Goal: Register for event/course

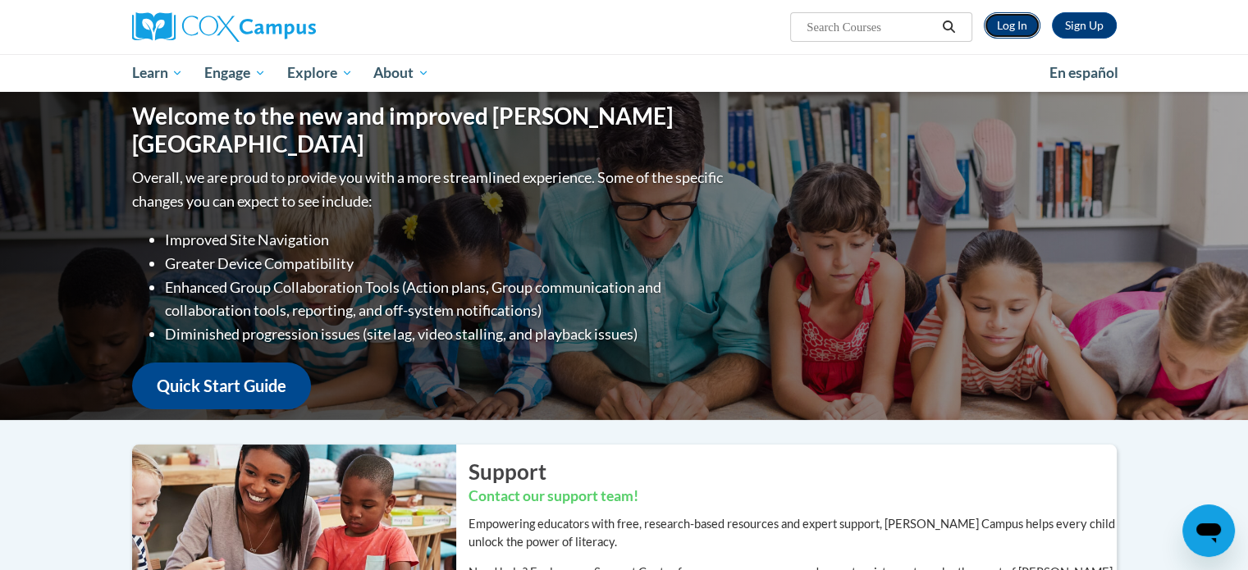
click at [1011, 24] on link "Log In" at bounding box center [1012, 25] width 57 height 26
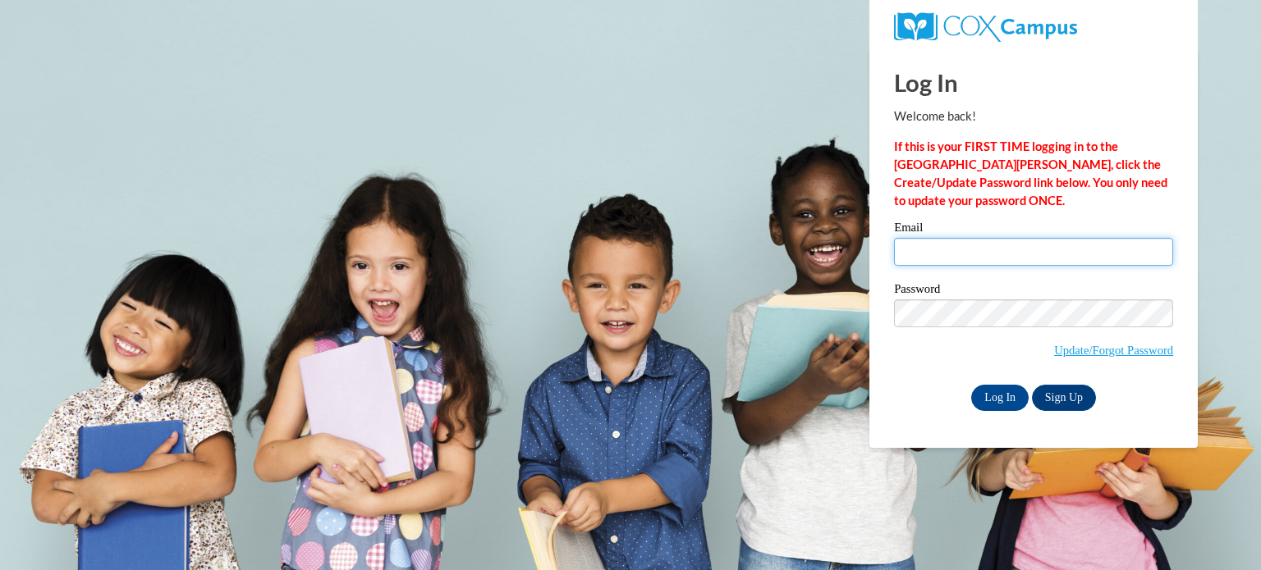
click at [1009, 262] on input "Email" at bounding box center [1033, 252] width 279 height 28
type input "amclary@kusd.edu"
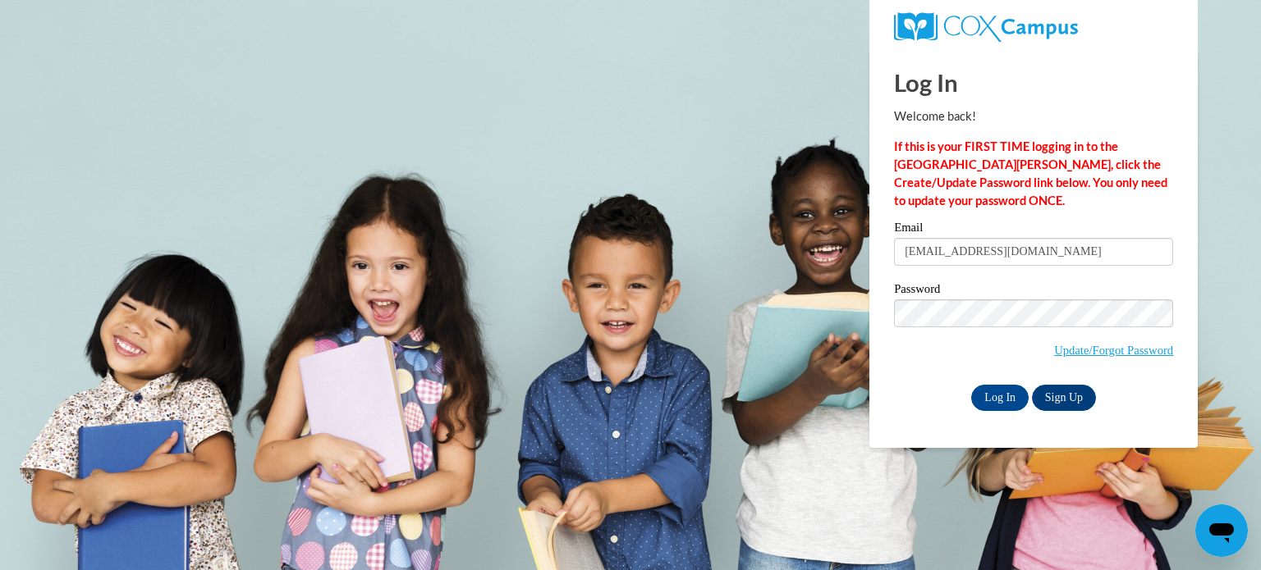
click at [938, 370] on div "Password Update/Forgot Password" at bounding box center [1033, 331] width 279 height 97
click at [989, 397] on input "Log In" at bounding box center [999, 398] width 57 height 26
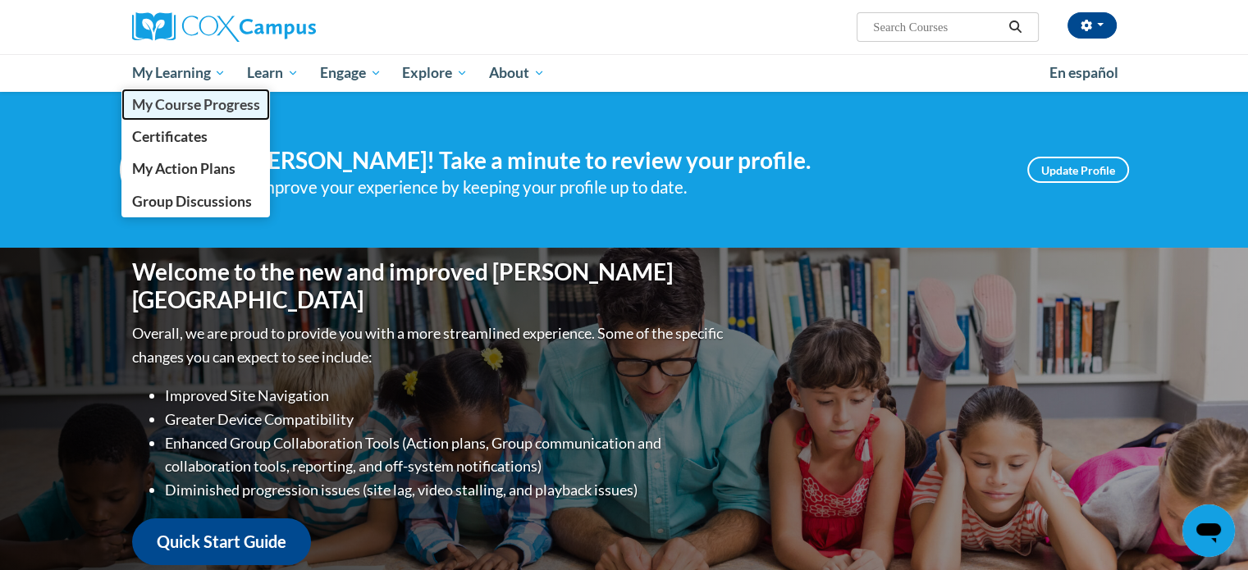
click at [182, 108] on span "My Course Progress" at bounding box center [195, 104] width 128 height 17
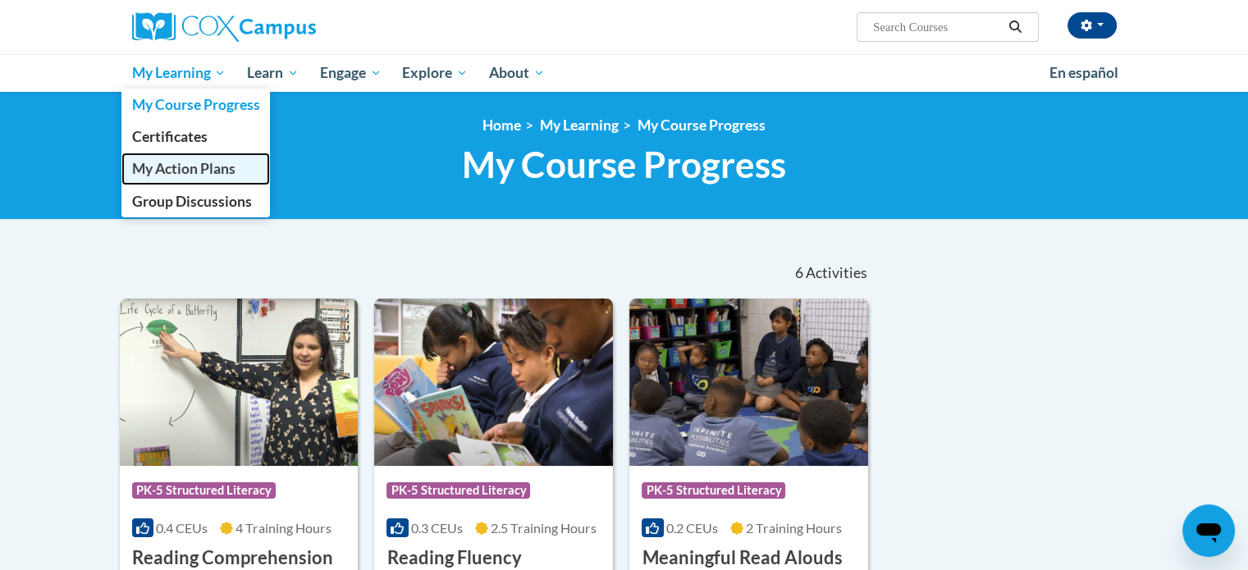
click at [185, 174] on span "My Action Plans" at bounding box center [182, 168] width 103 height 17
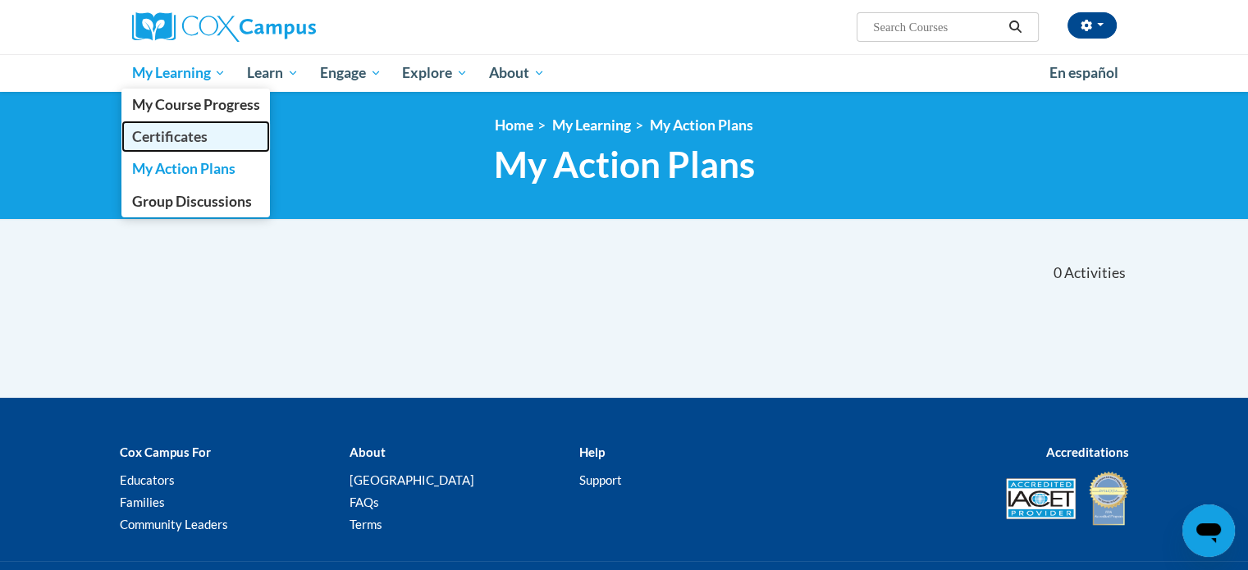
click at [190, 146] on link "Certificates" at bounding box center [195, 137] width 149 height 32
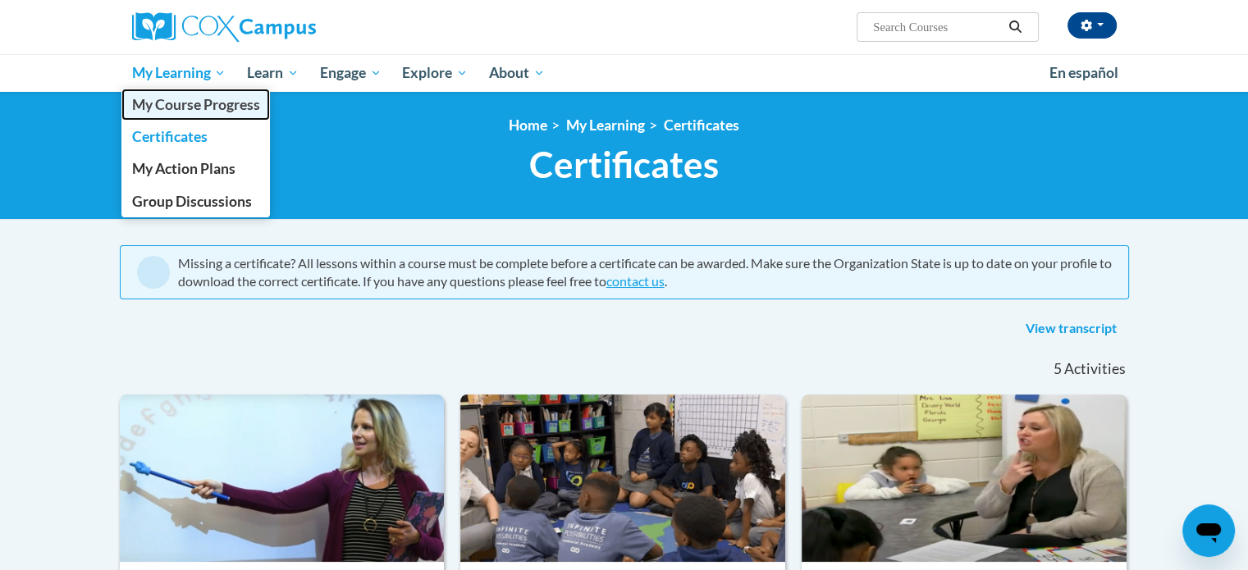
click at [188, 111] on span "My Course Progress" at bounding box center [195, 104] width 128 height 17
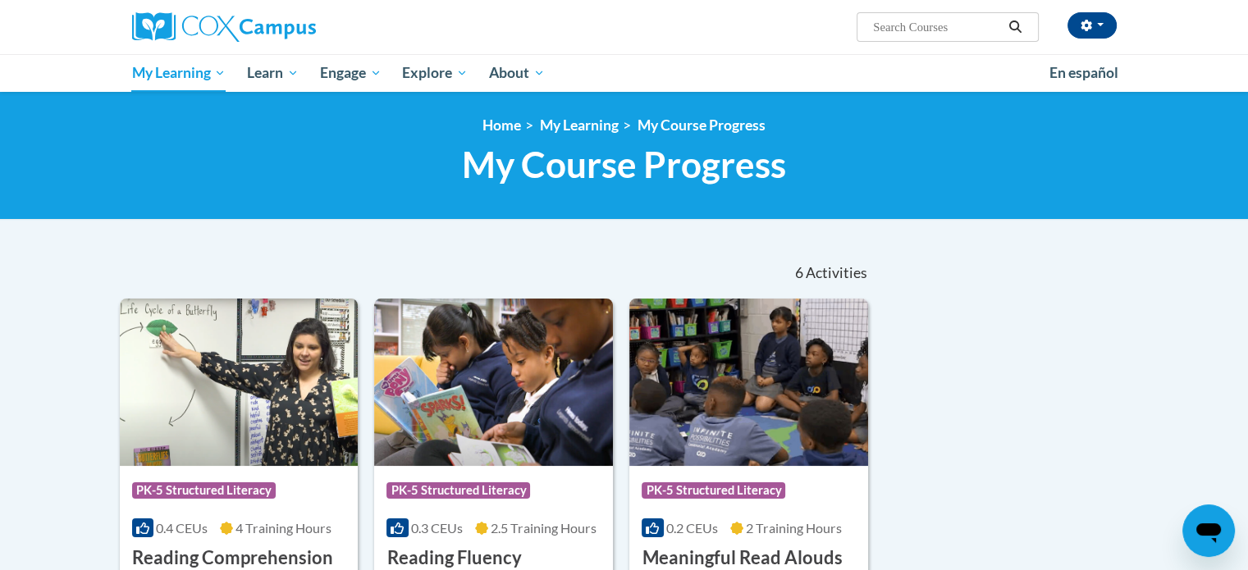
click at [932, 34] on input "Search..." at bounding box center [937, 27] width 131 height 20
type input "vocabulary"
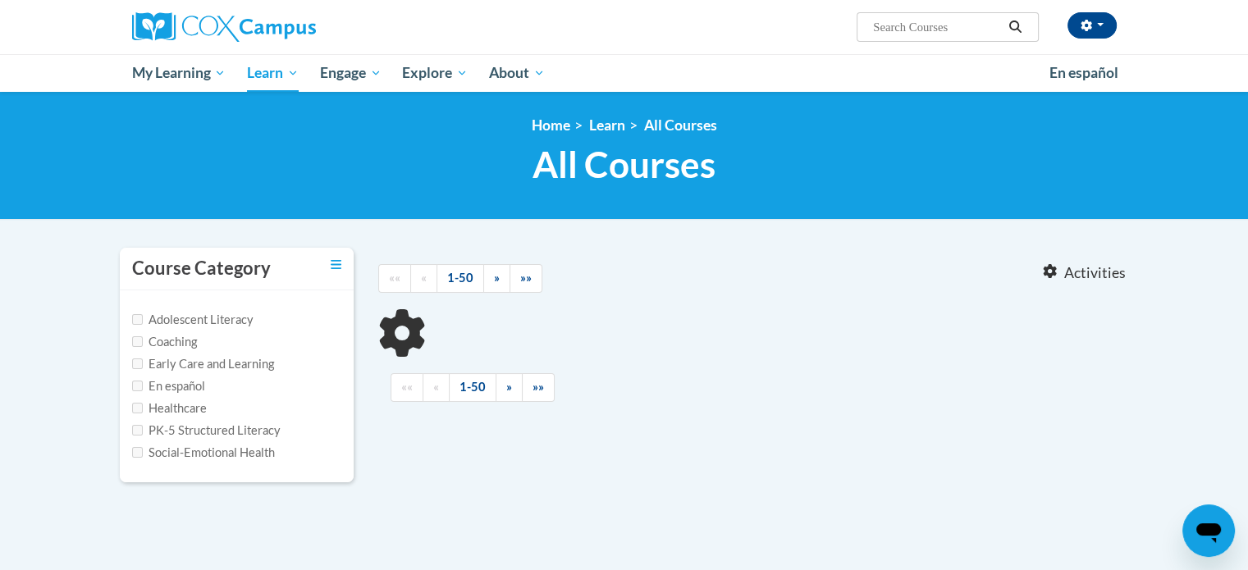
type input "vocabulary"
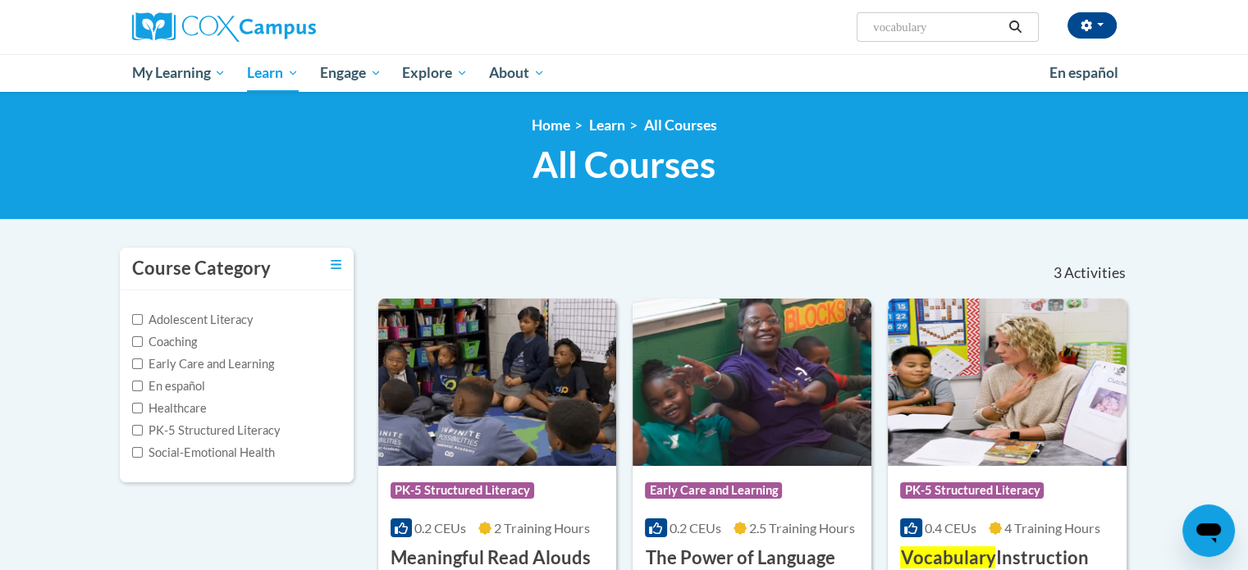
scroll to position [162, 0]
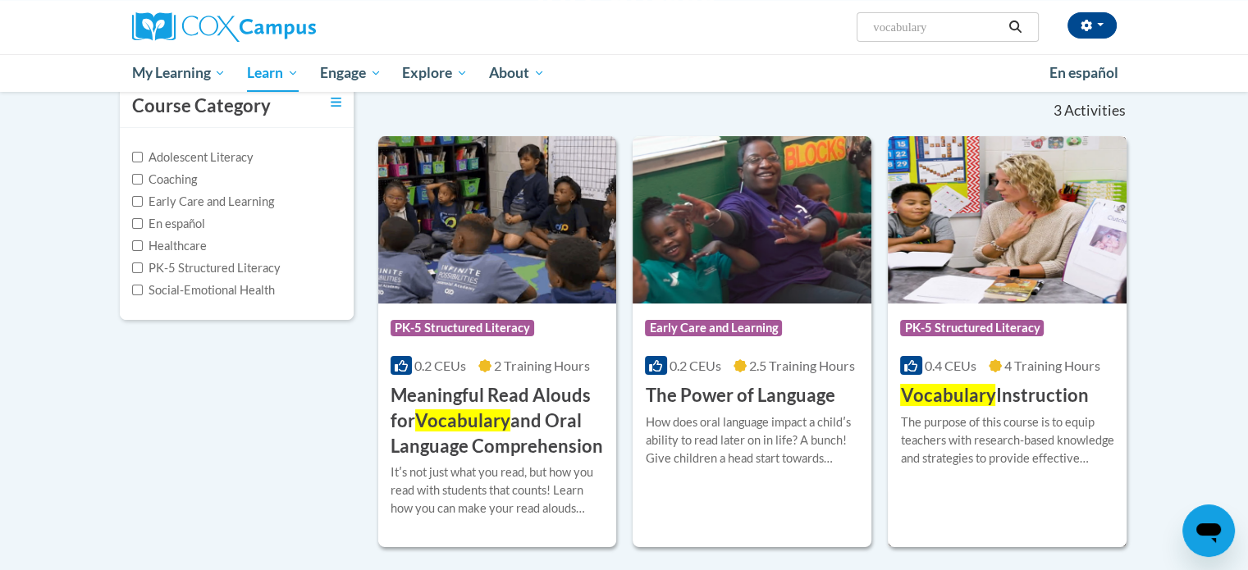
click at [997, 242] on img at bounding box center [1007, 219] width 239 height 167
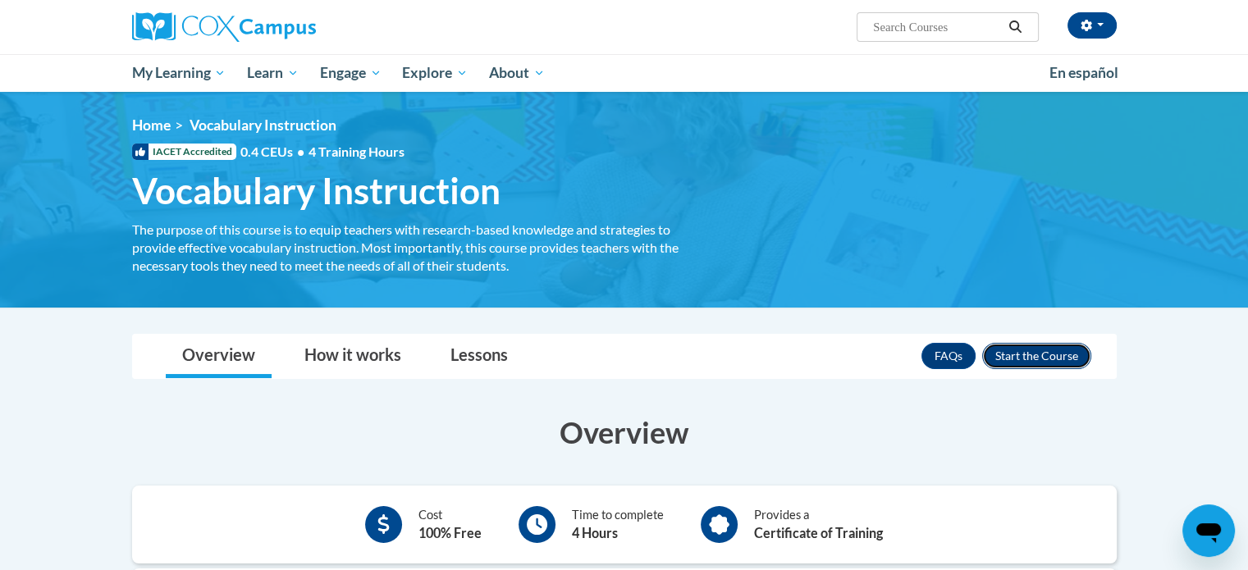
click at [1024, 353] on button "Enroll" at bounding box center [1036, 356] width 109 height 26
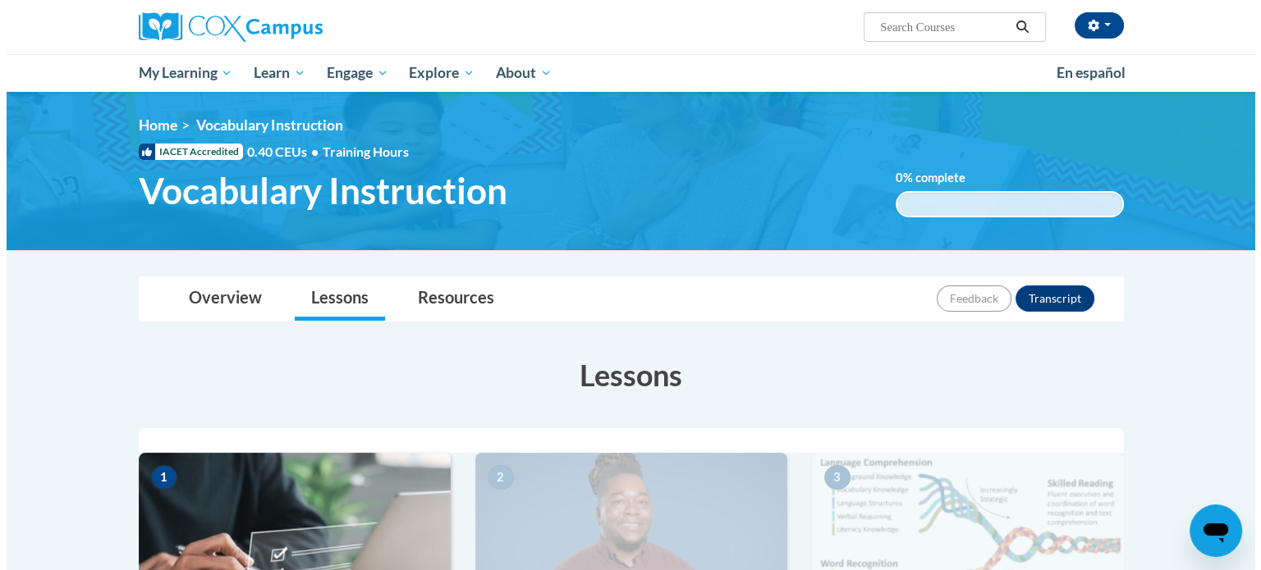
scroll to position [332, 0]
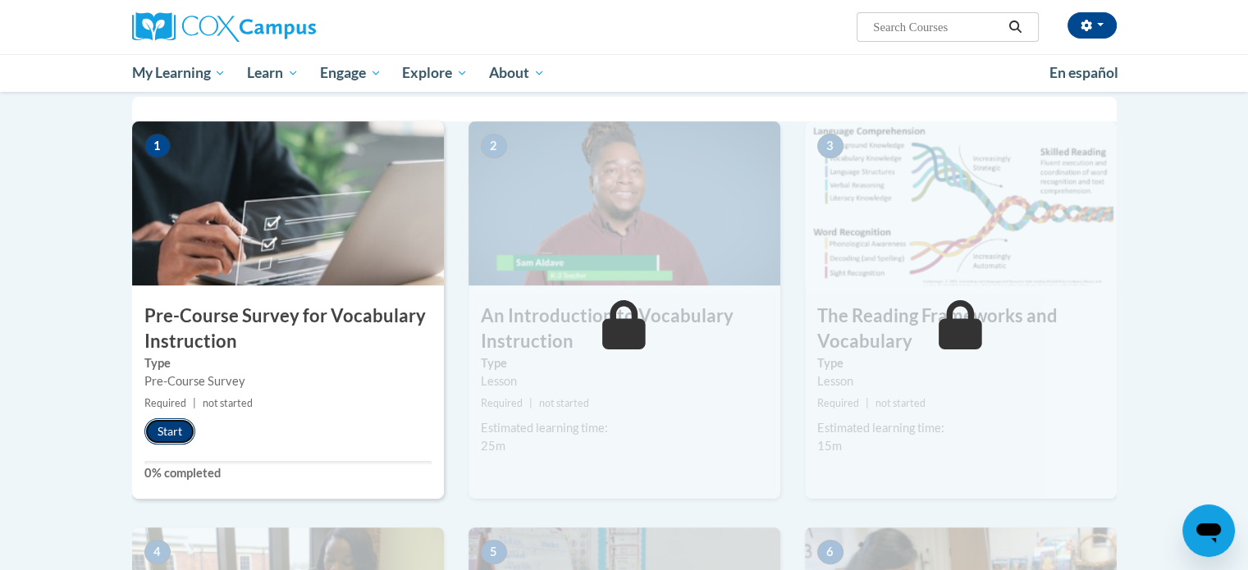
click at [182, 442] on button "Start" at bounding box center [169, 432] width 51 height 26
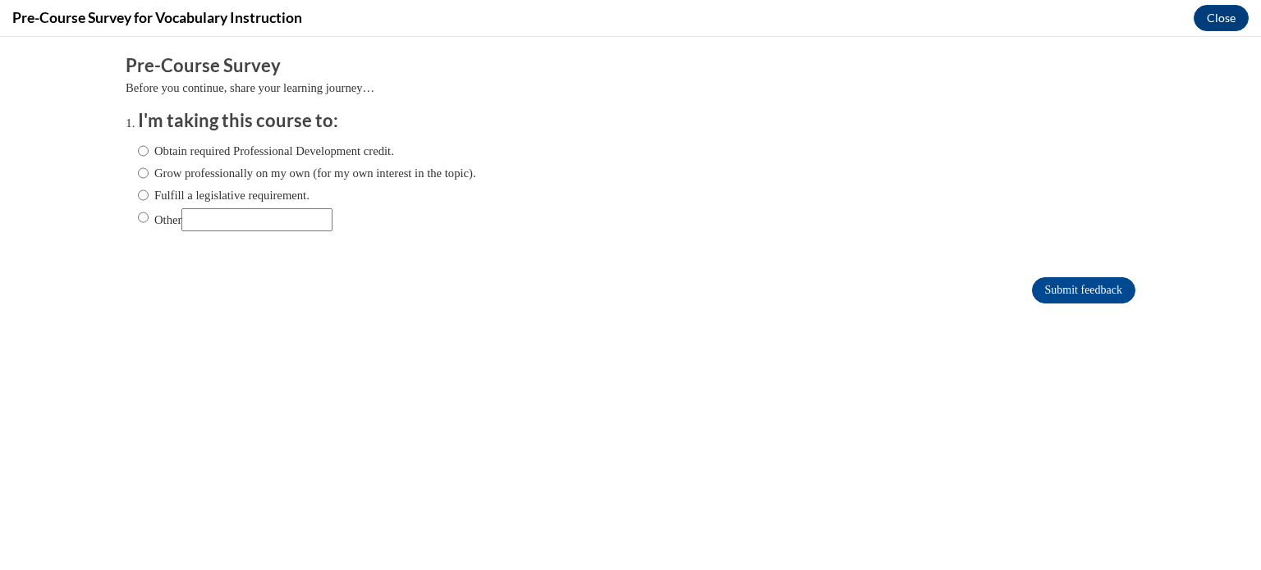
scroll to position [0, 0]
click at [144, 173] on label "Grow professionally on my own (for my own interest in the topic)." at bounding box center [307, 173] width 338 height 18
click at [144, 173] on input "Grow professionally on my own (for my own interest in the topic)." at bounding box center [143, 173] width 11 height 18
radio input "true"
click at [144, 153] on label "Obtain required Professional Development credit." at bounding box center [266, 151] width 256 height 18
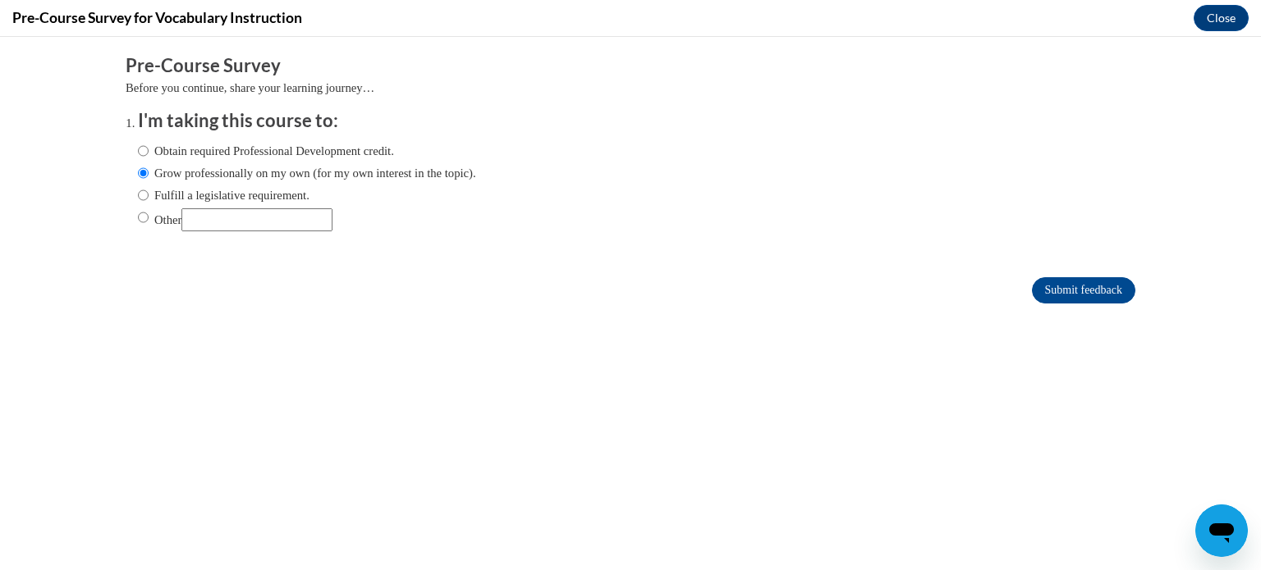
click at [144, 153] on input "Obtain required Professional Development credit." at bounding box center [143, 151] width 11 height 18
radio input "true"
click at [1067, 295] on input "Submit feedback" at bounding box center [1083, 290] width 103 height 26
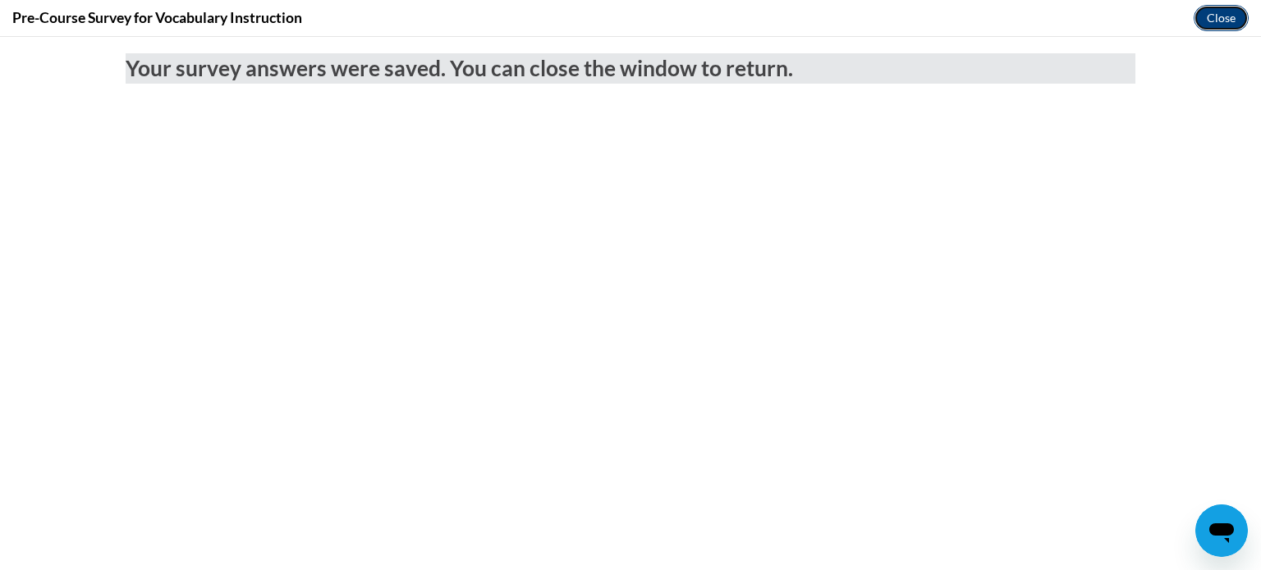
click at [1221, 19] on button "Close" at bounding box center [1220, 18] width 55 height 26
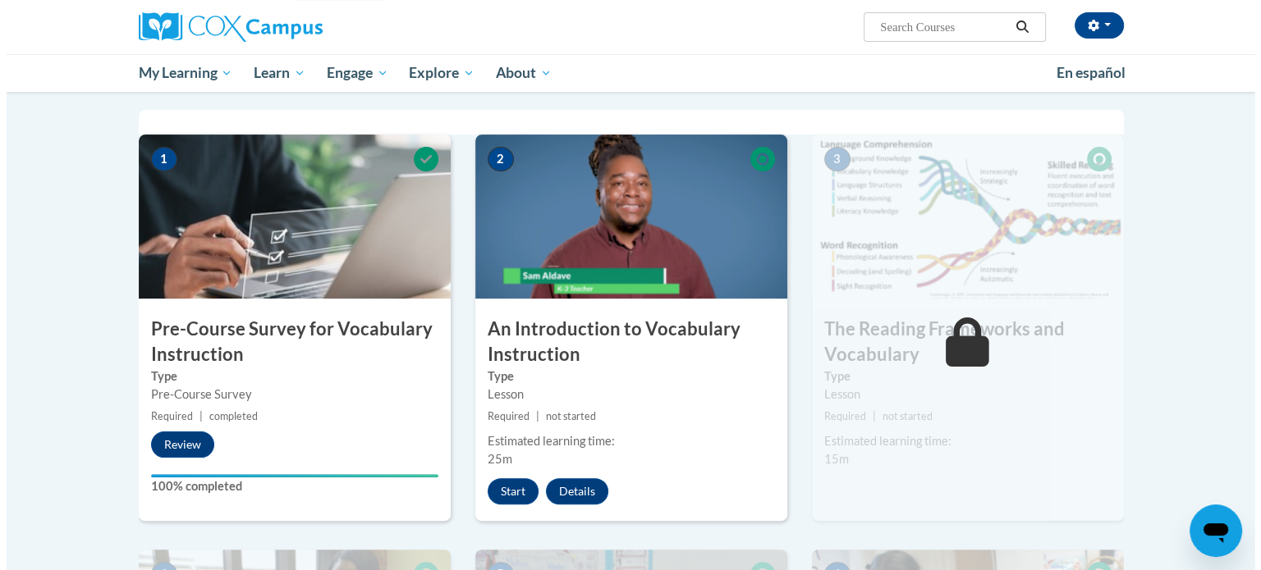
scroll to position [320, 0]
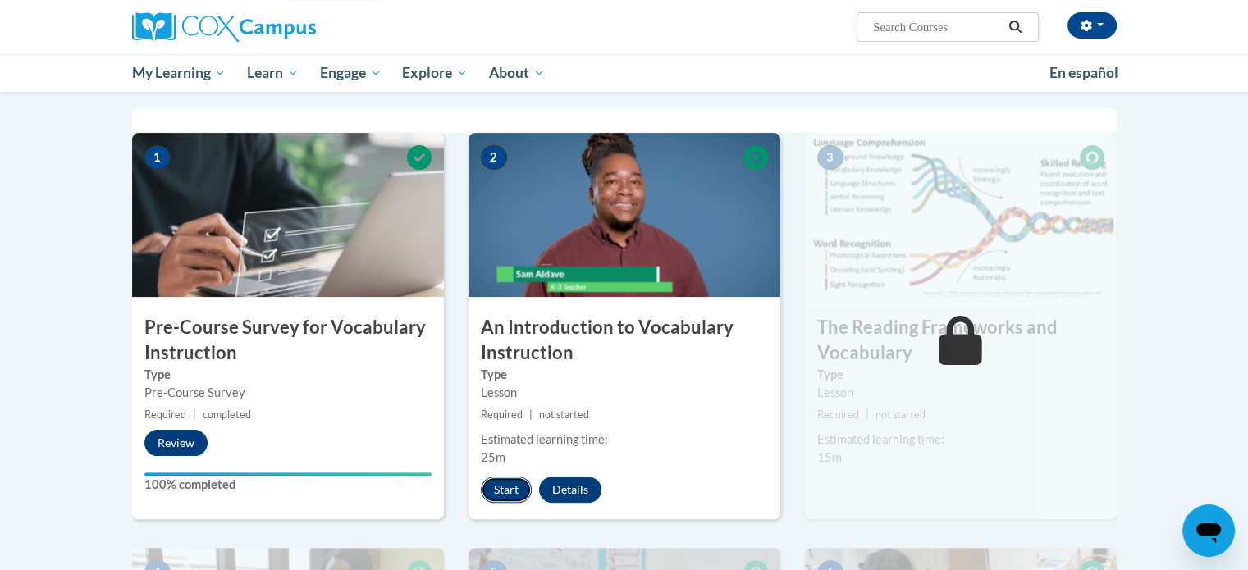
click at [517, 487] on button "Start" at bounding box center [506, 490] width 51 height 26
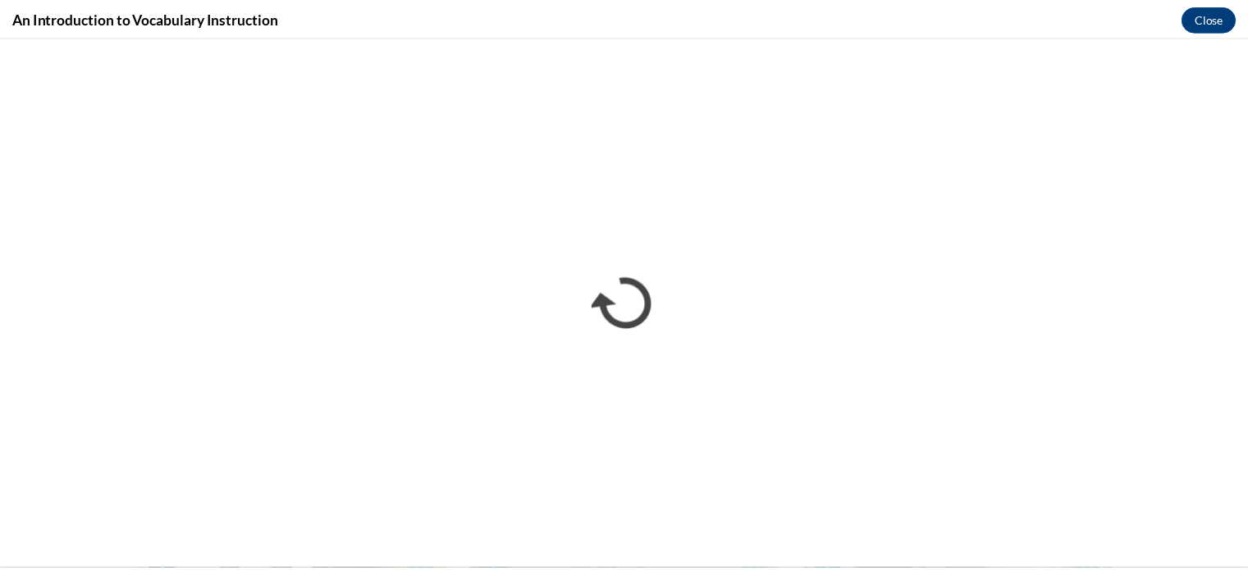
scroll to position [0, 0]
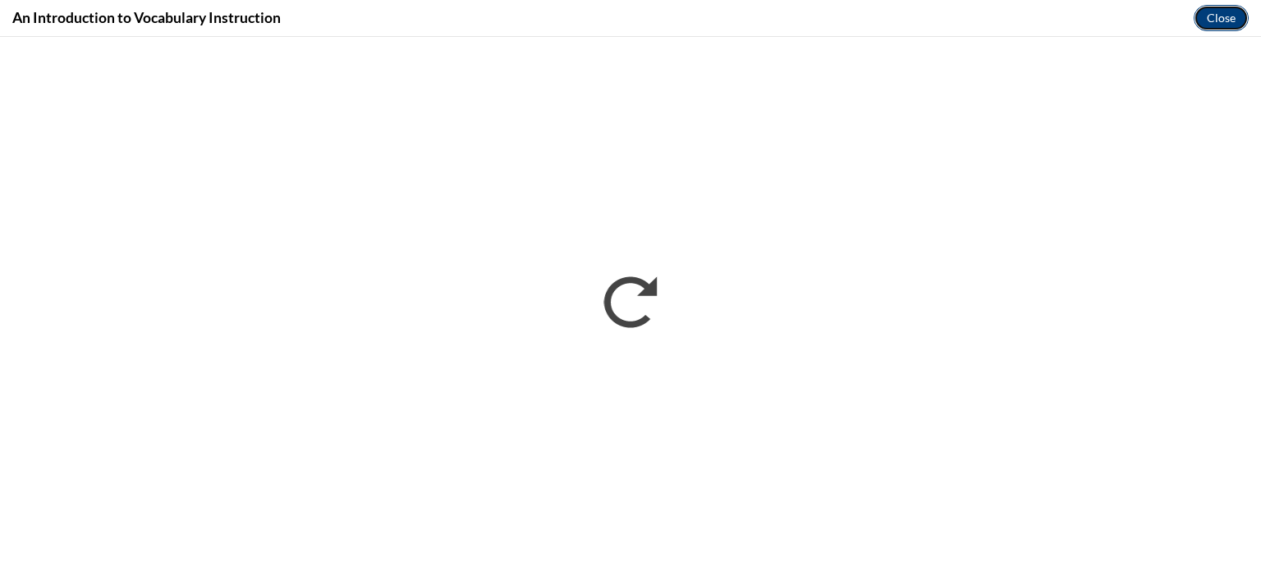
click at [1224, 7] on button "Close" at bounding box center [1220, 18] width 55 height 26
